Goal: Navigation & Orientation: Find specific page/section

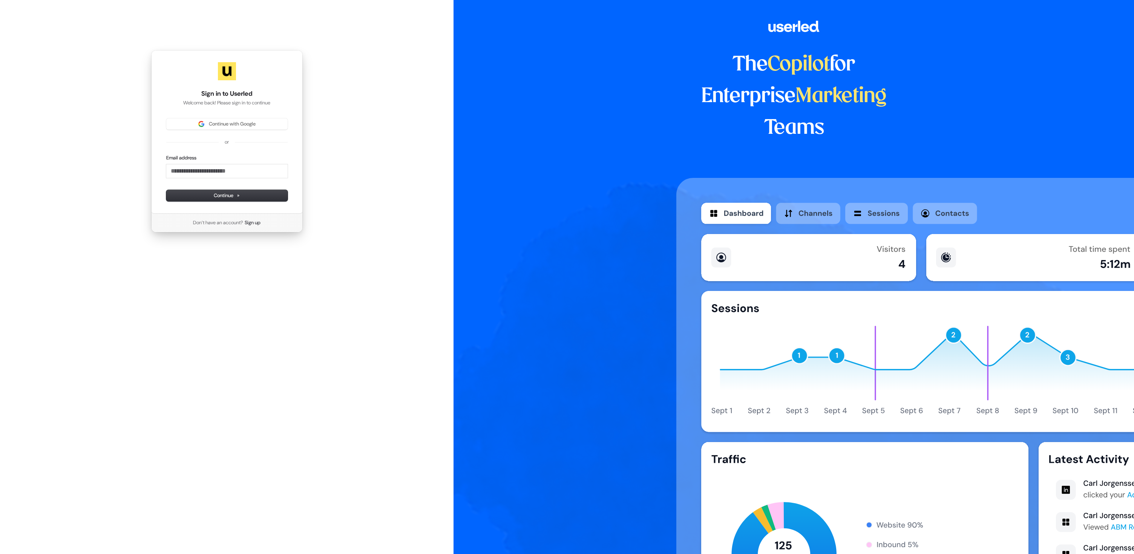
click at [233, 135] on div "Continue with Google or Email address Continue" at bounding box center [226, 159] width 121 height 83
click at [235, 127] on span "Continue with Google" at bounding box center [232, 124] width 47 height 7
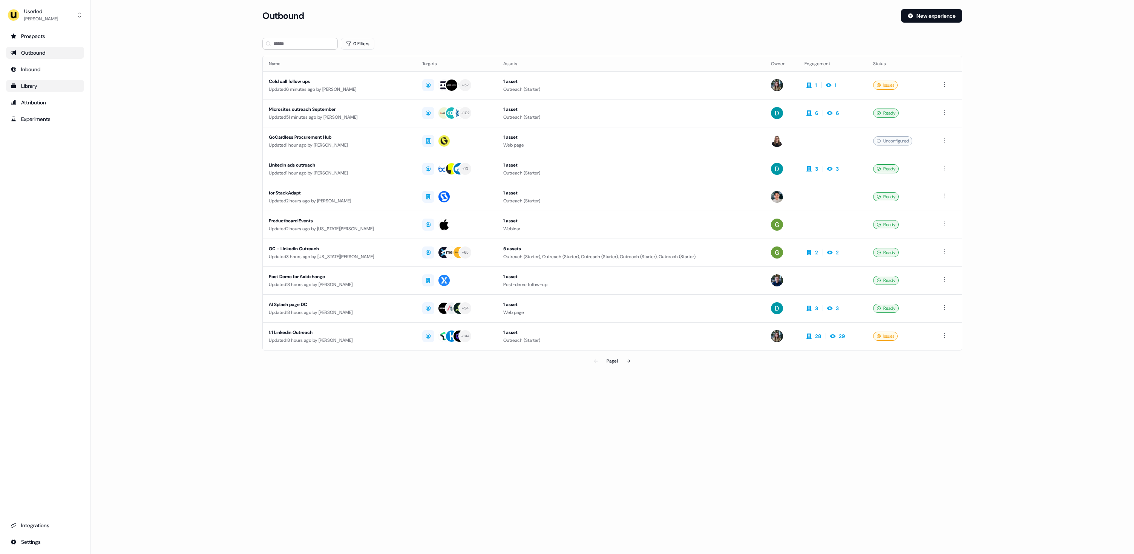
click at [48, 86] on div "Library" at bounding box center [45, 86] width 69 height 8
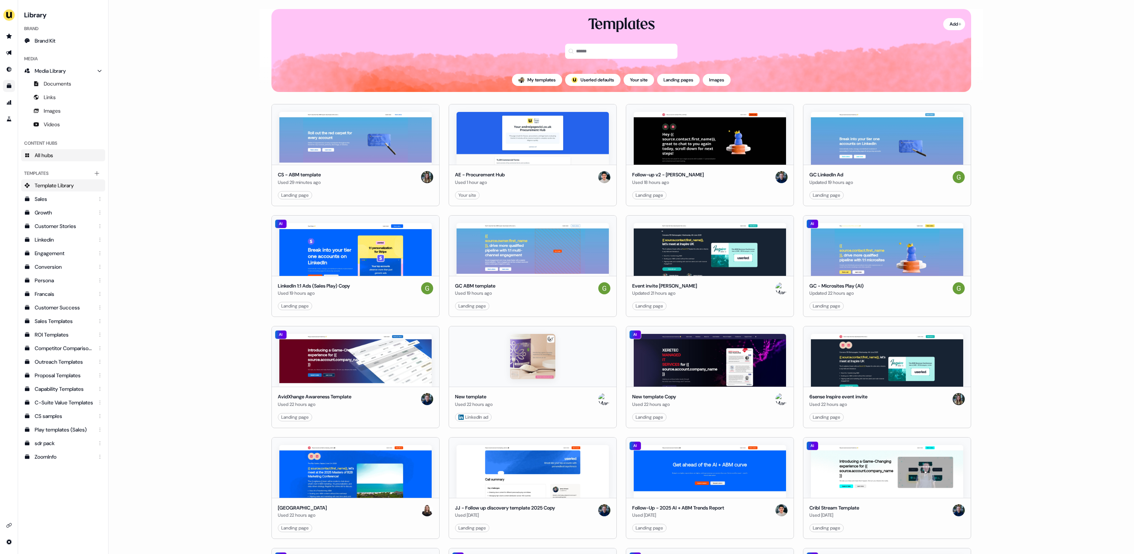
click at [57, 155] on link "All hubs" at bounding box center [63, 155] width 84 height 12
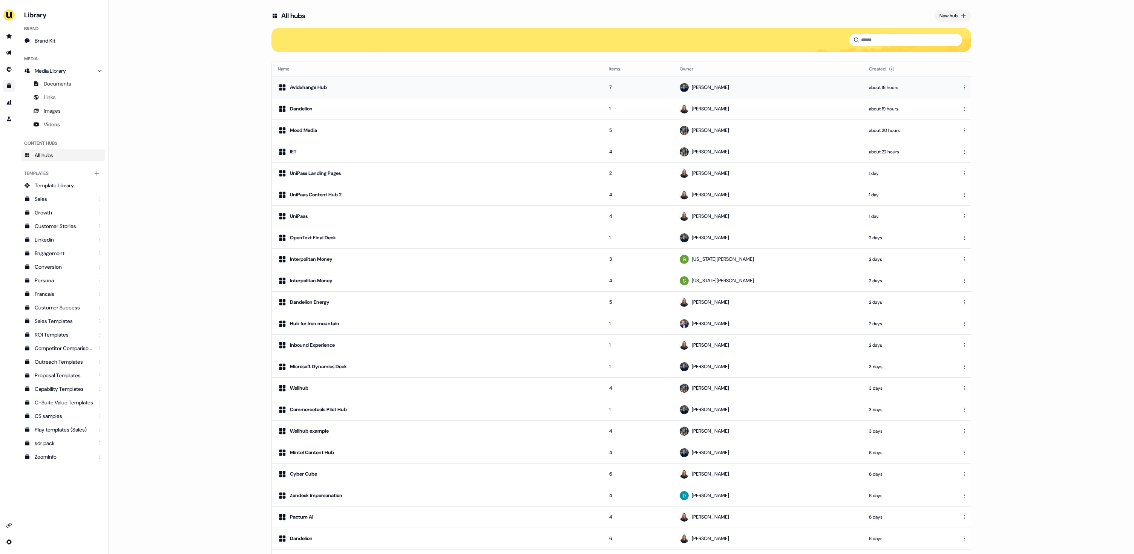
click at [348, 88] on div "Avidxhange Hub" at bounding box center [437, 87] width 319 height 9
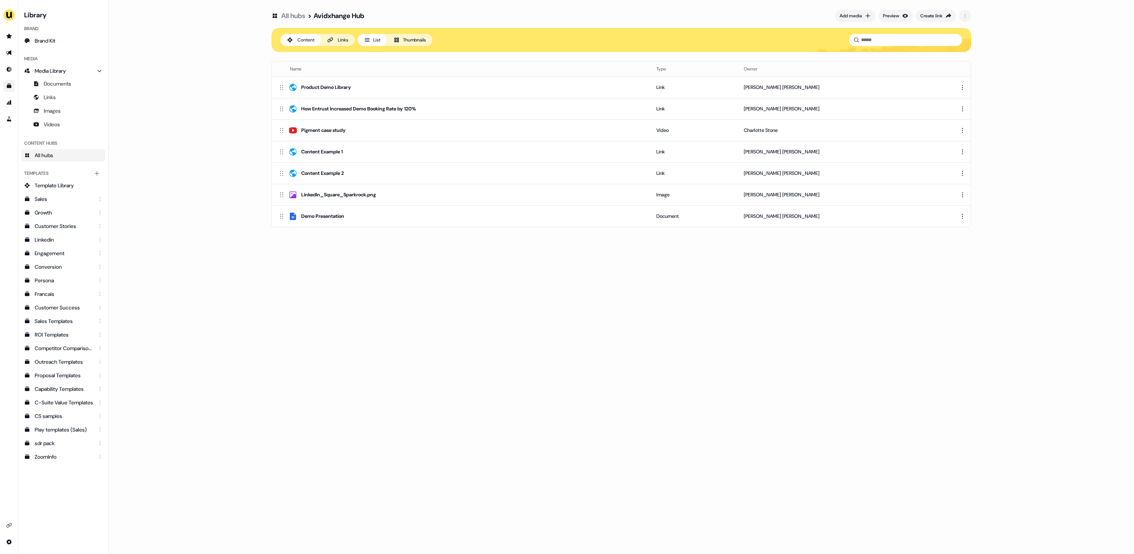
click at [408, 40] on button "Thumbnails" at bounding box center [410, 40] width 46 height 12
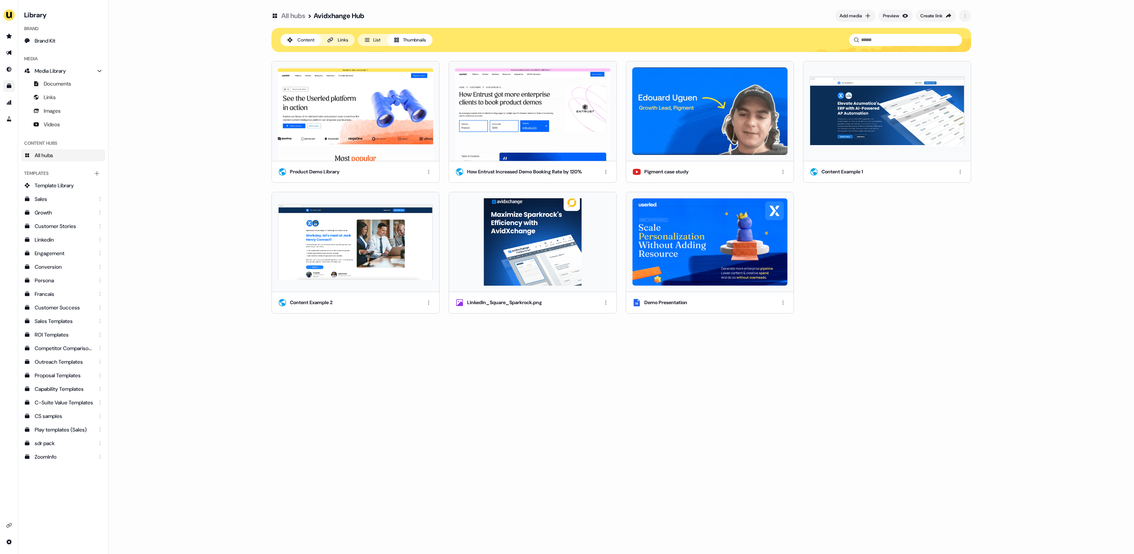
click at [373, 39] on button "List" at bounding box center [372, 40] width 29 height 12
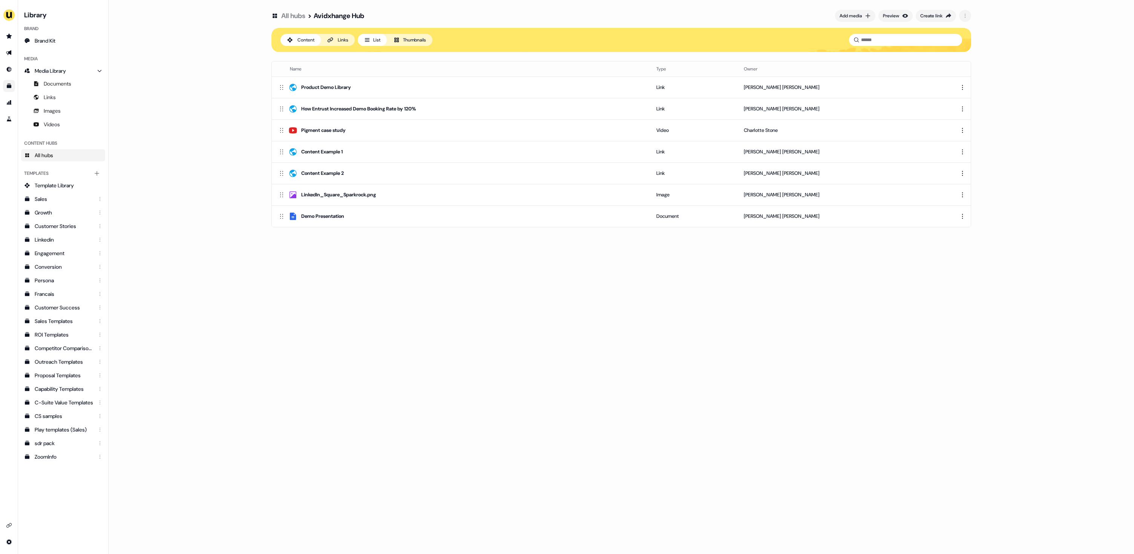
click at [413, 39] on button "Thumbnails" at bounding box center [410, 40] width 46 height 12
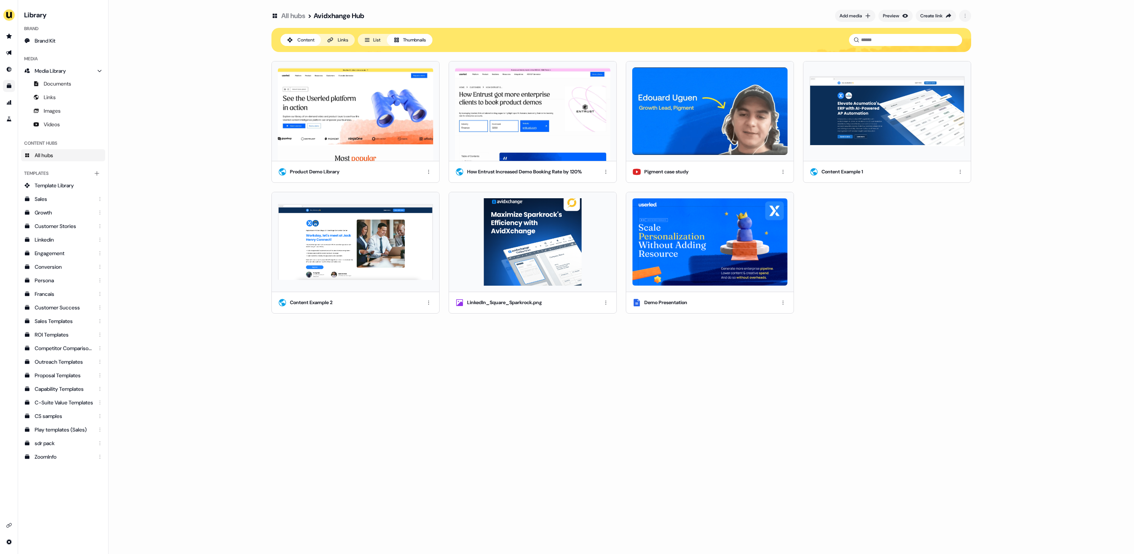
click at [342, 37] on div "Links" at bounding box center [343, 40] width 11 height 8
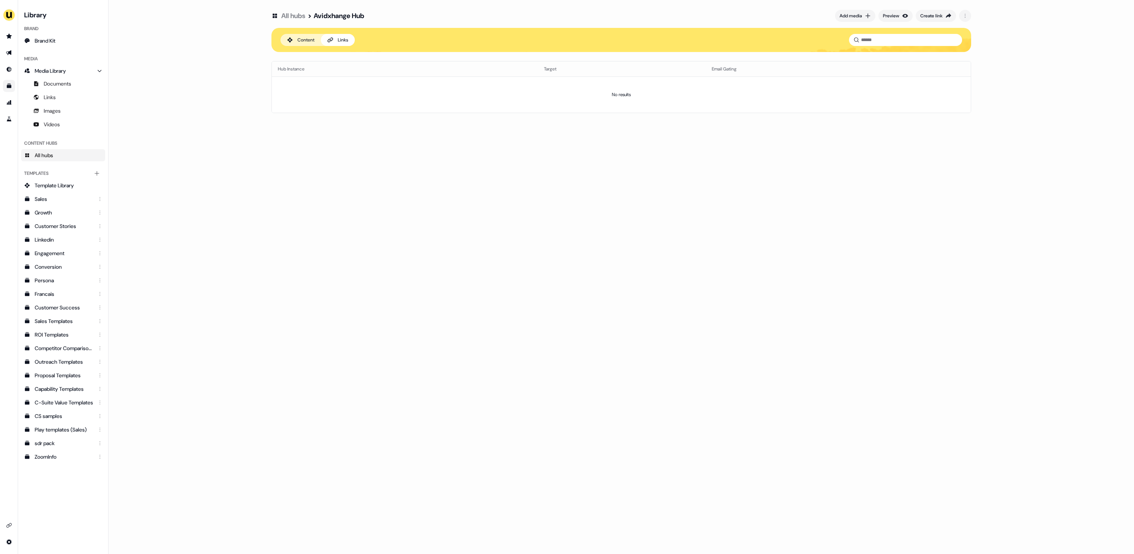
click at [304, 40] on div "Content" at bounding box center [306, 40] width 17 height 8
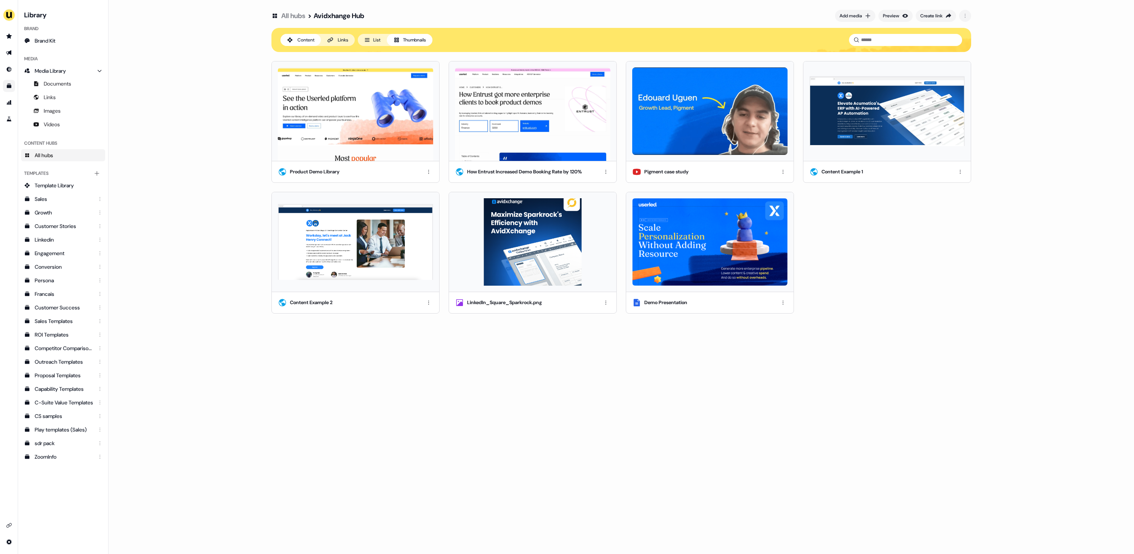
click at [198, 192] on div "All hubs > Avidxhange Hub Add media Preview Create link Content Links List Thum…" at bounding box center [622, 277] width 1026 height 554
